Goal: Book appointment/travel/reservation

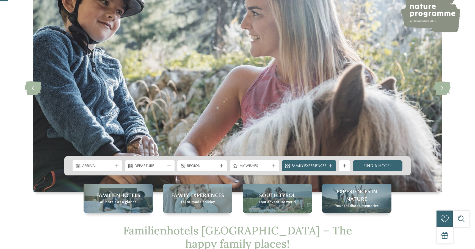
scroll to position [46, 0]
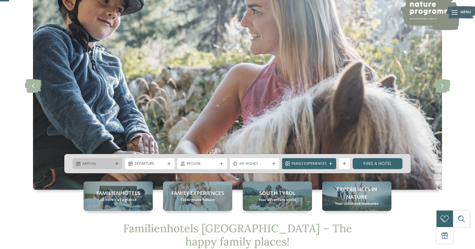
click at [103, 164] on span "Arrival" at bounding box center [97, 163] width 31 height 5
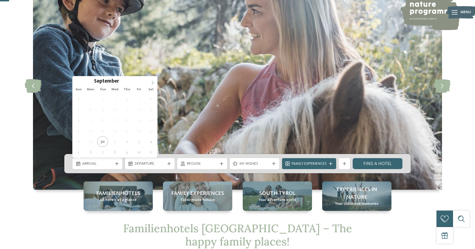
click at [150, 81] on span at bounding box center [152, 80] width 9 height 9
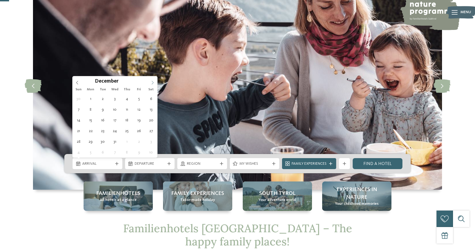
click at [150, 81] on span at bounding box center [152, 80] width 9 height 9
type input "****"
click at [150, 81] on span at bounding box center [152, 80] width 9 height 9
type div "[DATE]"
type input "****"
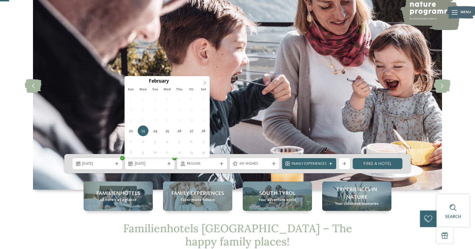
click at [204, 84] on icon at bounding box center [205, 83] width 2 height 4
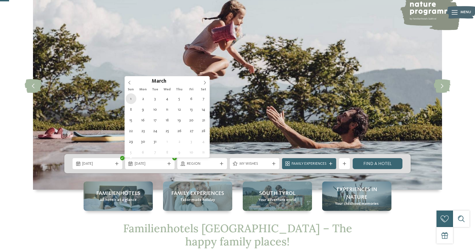
type div "[DATE]"
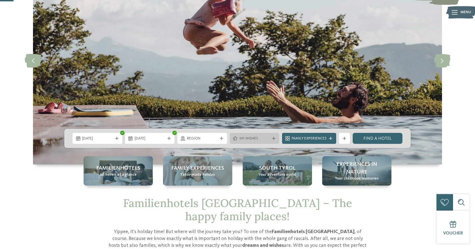
scroll to position [78, 0]
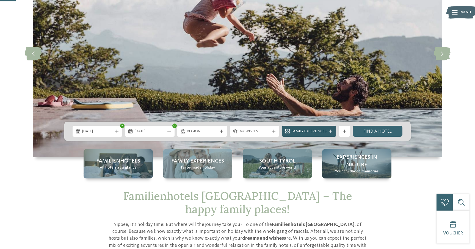
click at [323, 131] on span "Family Experiences" at bounding box center [309, 131] width 35 height 5
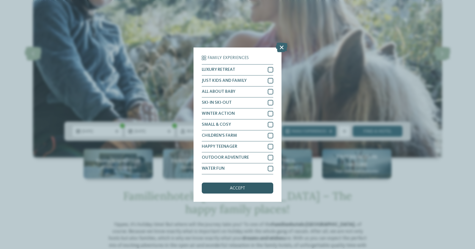
click at [250, 190] on div "accept" at bounding box center [237, 188] width 71 height 11
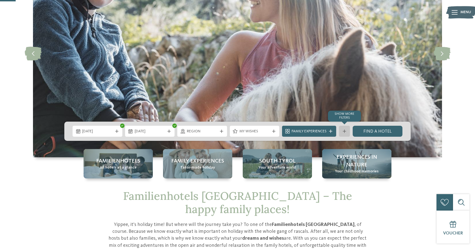
click at [345, 132] on icon at bounding box center [344, 131] width 3 height 3
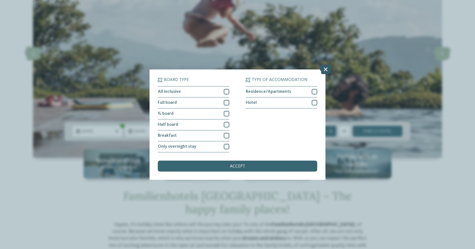
click at [326, 70] on icon at bounding box center [326, 69] width 12 height 10
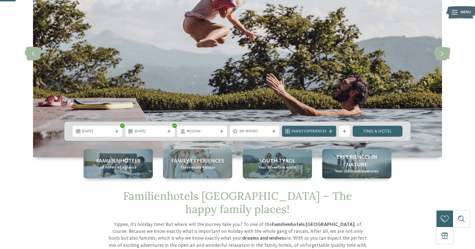
scroll to position [89, 0]
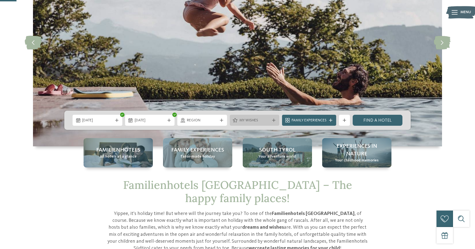
click at [265, 123] on span "My wishes" at bounding box center [254, 120] width 31 height 5
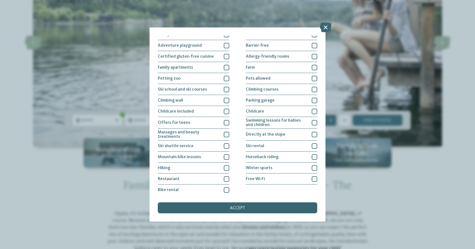
scroll to position [38, 0]
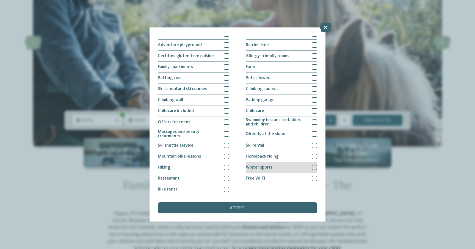
click at [284, 167] on div "Winter sports" at bounding box center [281, 167] width 71 height 11
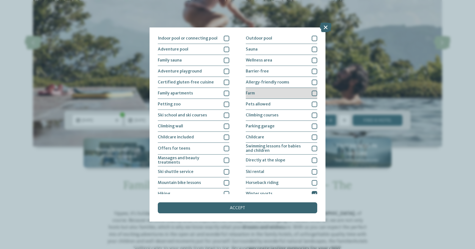
scroll to position [0, 0]
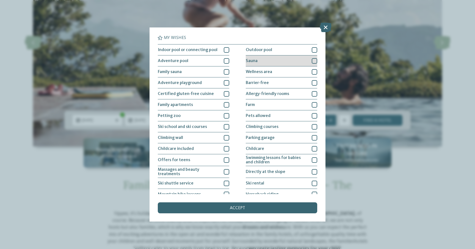
click at [265, 63] on div "Sauna" at bounding box center [281, 61] width 71 height 11
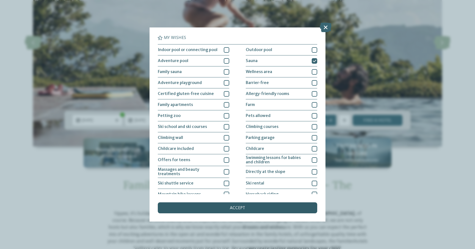
click at [248, 207] on div "accept" at bounding box center [237, 208] width 159 height 11
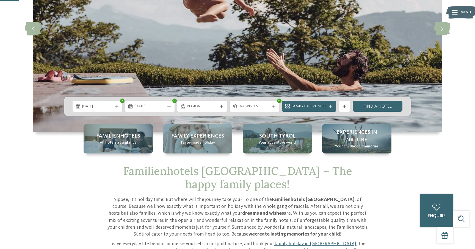
scroll to position [103, 0]
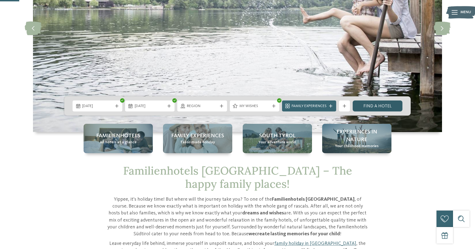
click at [373, 104] on link "Find a hotel" at bounding box center [378, 106] width 50 height 11
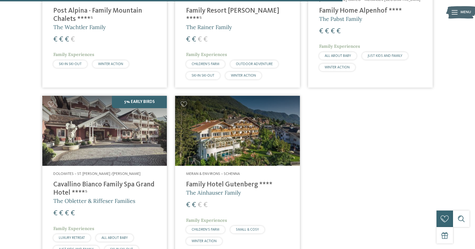
scroll to position [849, 0]
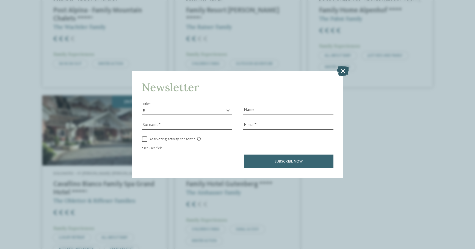
click at [342, 72] on icon at bounding box center [343, 71] width 12 height 10
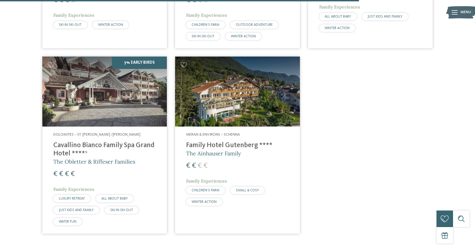
scroll to position [586, 0]
